Goal: Check status: Check status

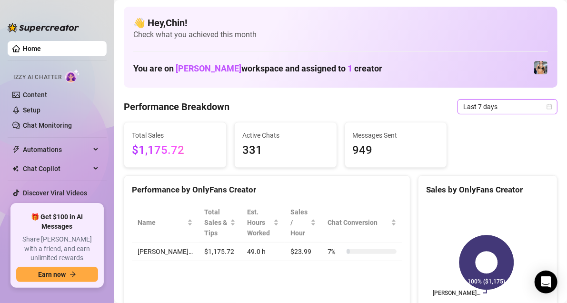
click at [541, 103] on span "Last 7 days" at bounding box center [507, 106] width 89 height 14
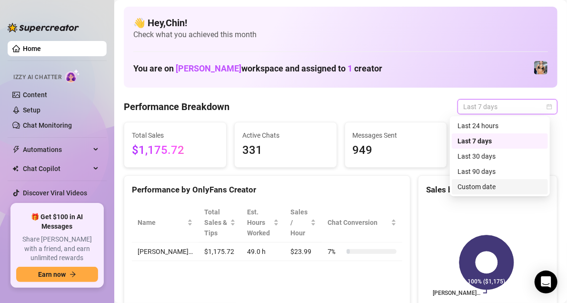
click at [492, 189] on div "Custom date" at bounding box center [499, 186] width 85 height 10
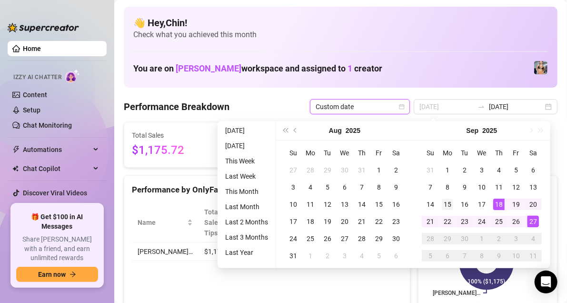
type input "[DATE]"
click at [450, 206] on div "15" at bounding box center [447, 203] width 11 height 11
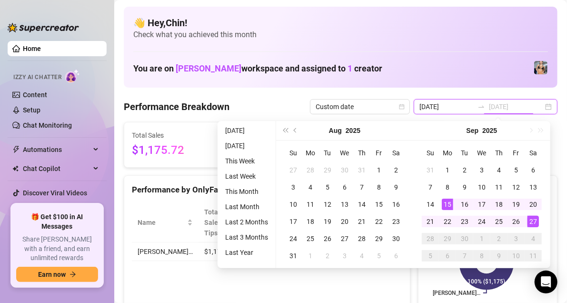
type input "[DATE]"
click at [535, 216] on div "27" at bounding box center [532, 221] width 11 height 11
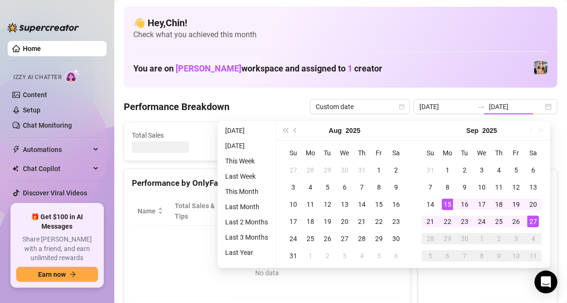
type input "[DATE]"
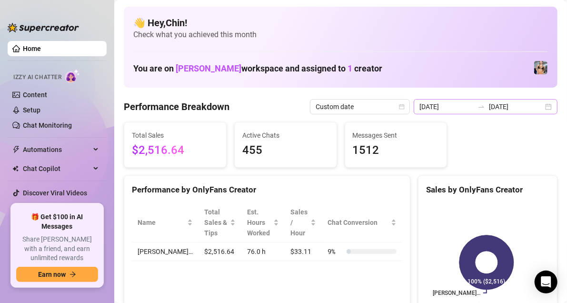
click at [542, 105] on div "[DATE] [DATE]" at bounding box center [485, 106] width 144 height 15
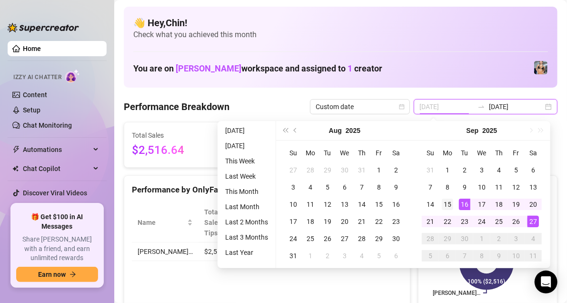
type input "[DATE]"
click at [447, 203] on div "15" at bounding box center [447, 203] width 11 height 11
type input "[DATE]"
click at [531, 222] on div "27" at bounding box center [532, 221] width 11 height 11
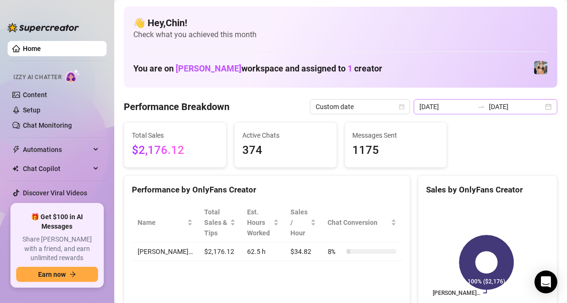
click at [543, 106] on div "[DATE] [DATE]" at bounding box center [485, 106] width 144 height 15
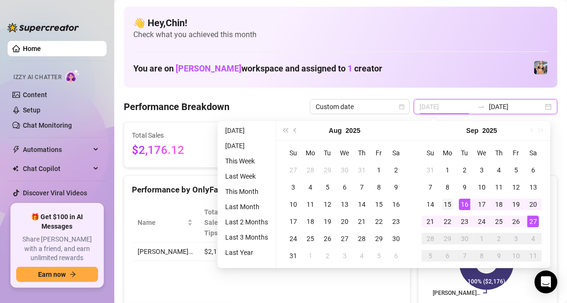
type input "[DATE]"
click at [446, 197] on td "15" at bounding box center [447, 204] width 17 height 17
type input "[DATE]"
click at [541, 217] on div "Su Mo Tu We Th Fr Sa 31 1 2 3 4 5 6 7 8 9 10 11 12 13 14 15 16 17 18 19 20 21 2…" at bounding box center [481, 204] width 137 height 128
click at [537, 219] on div "27" at bounding box center [532, 221] width 11 height 11
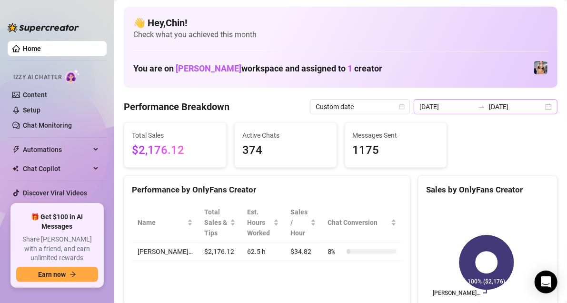
click at [543, 108] on div "[DATE] [DATE]" at bounding box center [485, 106] width 144 height 15
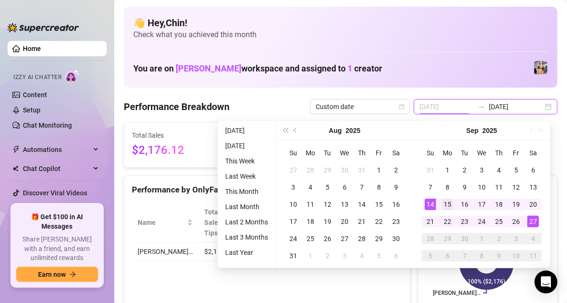
type input "[DATE]"
click at [449, 201] on div "15" at bounding box center [447, 203] width 11 height 11
type input "[DATE]"
click at [532, 220] on div "27" at bounding box center [532, 221] width 11 height 11
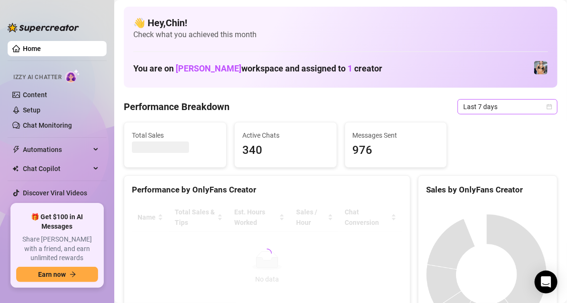
click at [546, 105] on icon "calendar" at bounding box center [549, 107] width 6 height 6
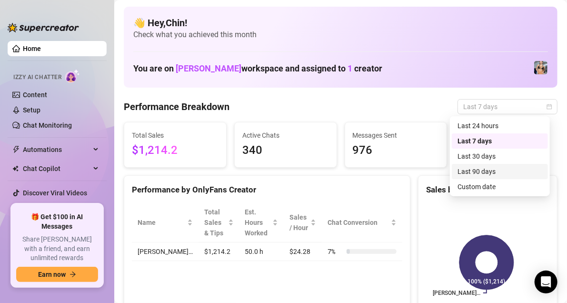
click at [505, 187] on div "Custom date" at bounding box center [499, 186] width 85 height 10
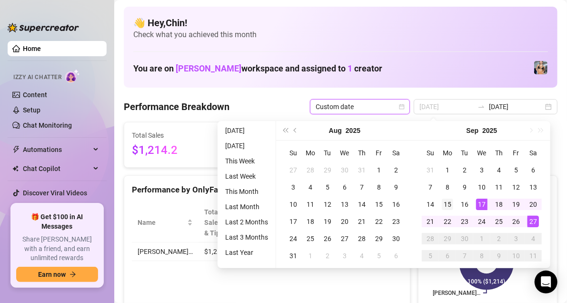
type input "[DATE]"
click at [447, 204] on div "15" at bounding box center [447, 203] width 11 height 11
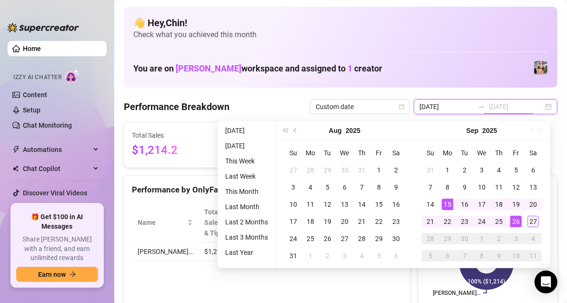
type input "[DATE]"
click at [536, 220] on div "27" at bounding box center [532, 221] width 11 height 11
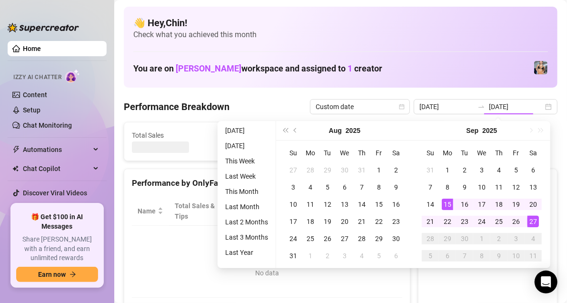
type input "[DATE]"
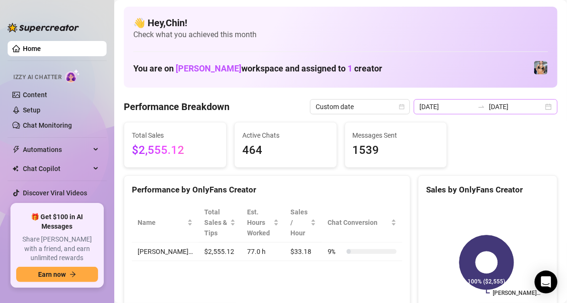
click at [543, 106] on div "[DATE] [DATE]" at bounding box center [485, 106] width 144 height 15
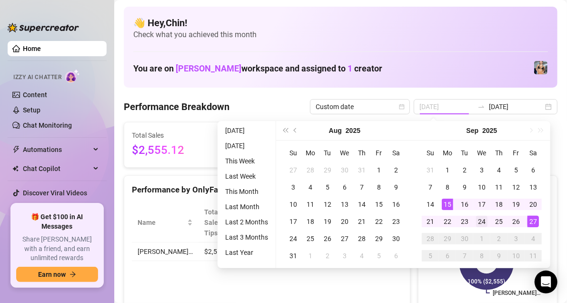
click at [449, 202] on div "15" at bounding box center [447, 203] width 11 height 11
type input "[DATE]"
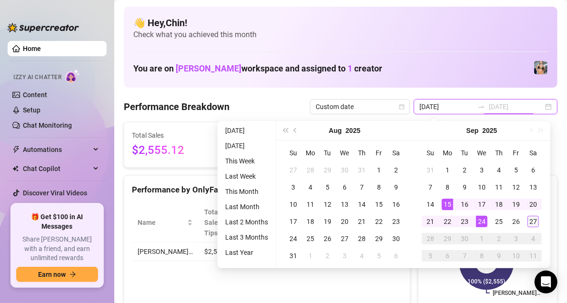
type input "[DATE]"
click at [534, 219] on div "27" at bounding box center [532, 221] width 11 height 11
